Goal: Task Accomplishment & Management: Complete application form

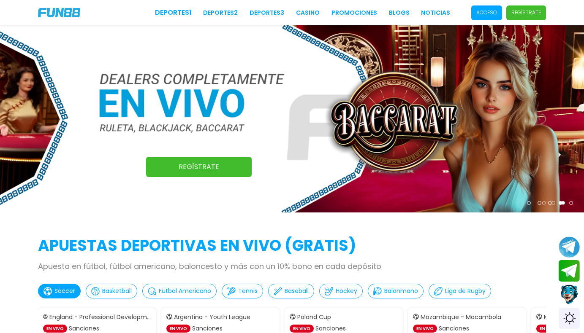
click at [524, 18] on span "Regístrate" at bounding box center [526, 12] width 40 height 15
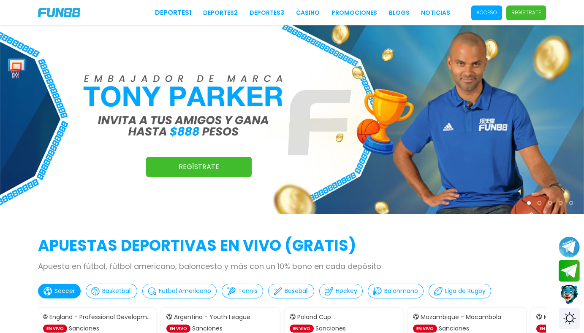
click at [520, 14] on p "Regístrate" at bounding box center [526, 13] width 30 height 8
click at [190, 166] on link "Regístrate" at bounding box center [199, 167] width 106 height 20
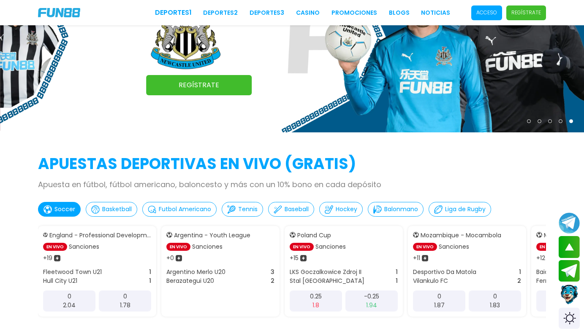
scroll to position [169, 0]
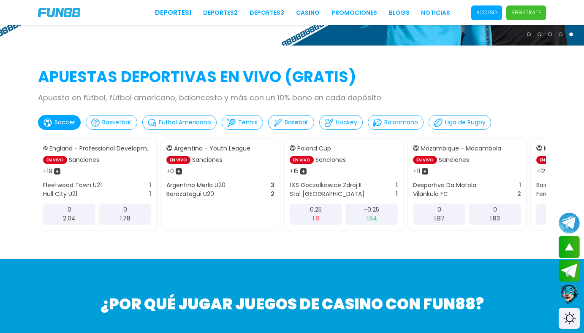
click at [525, 11] on p "Regístrate" at bounding box center [526, 13] width 30 height 8
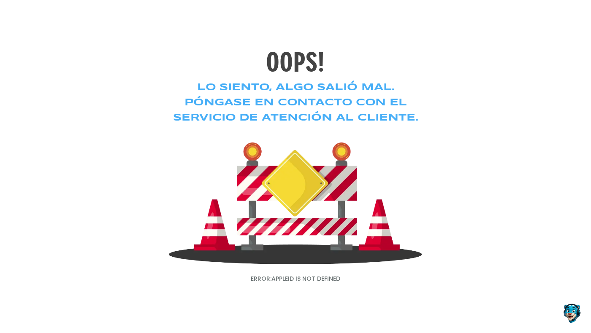
drag, startPoint x: 300, startPoint y: 276, endPoint x: 318, endPoint y: 272, distance: 18.3
click at [300, 276] on p "ERROR: AppleID is not defined" at bounding box center [295, 279] width 253 height 9
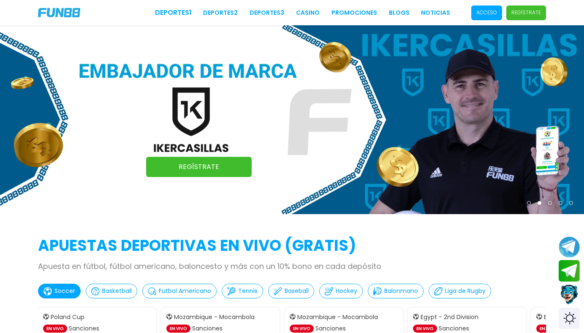
click at [487, 16] on p "Acceso" at bounding box center [486, 13] width 21 height 8
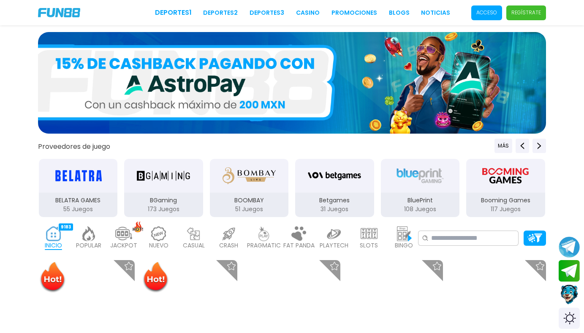
click at [484, 15] on p "Acceso" at bounding box center [486, 13] width 21 height 8
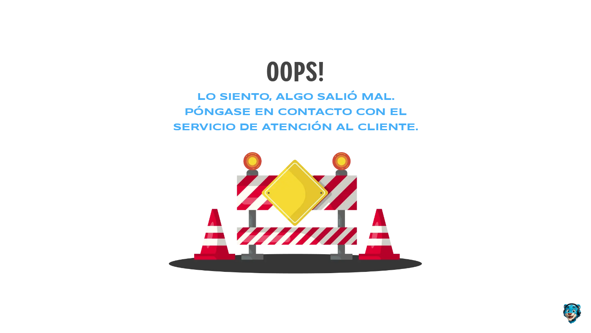
click at [562, 308] on button "Contact customer service" at bounding box center [572, 314] width 22 height 23
